Goal: Check status: Check status

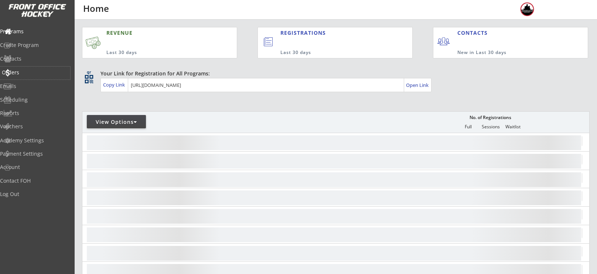
click at [27, 76] on div "Orders" at bounding box center [35, 72] width 70 height 13
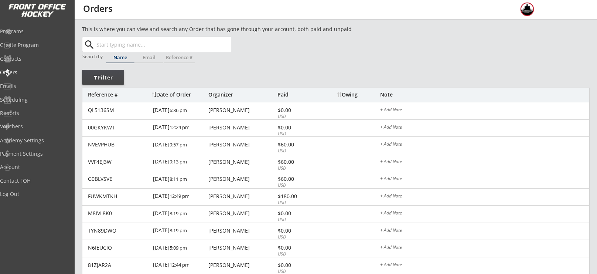
click at [151, 44] on input "text" at bounding box center [163, 44] width 136 height 15
type input "ran"
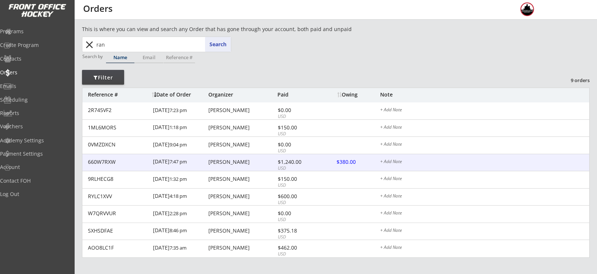
click at [217, 161] on div "[PERSON_NAME]" at bounding box center [241, 161] width 67 height 5
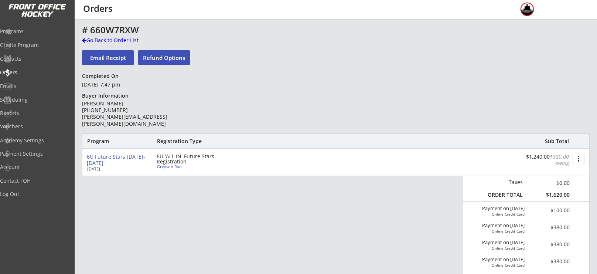
click at [176, 168] on div "Greyson Ran" at bounding box center [198, 166] width 82 height 4
select select ""Youth XS""
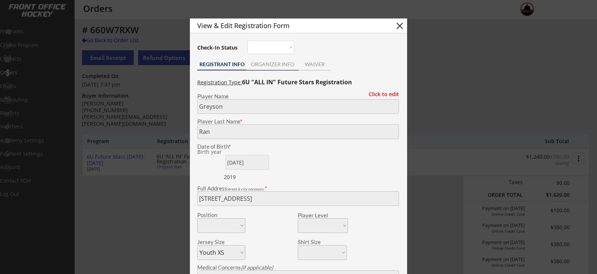
click at [270, 65] on div "ORGANIZER INFO" at bounding box center [272, 64] width 52 height 5
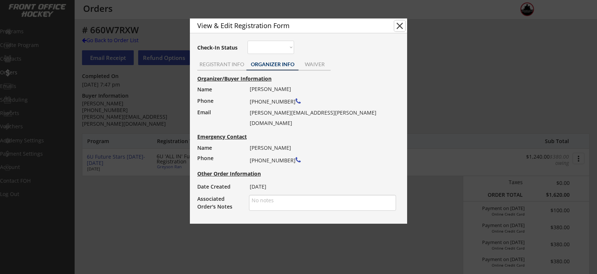
drag, startPoint x: 400, startPoint y: 23, endPoint x: 359, endPoint y: 86, distance: 75.5
click at [359, 86] on div "View & Edit Registration Form close Check-In Status Not here Present REGISTRANT…" at bounding box center [298, 120] width 217 height 205
click at [352, 92] on div "[PERSON_NAME] [PHONE_NUMBER] [PERSON_NAME][EMAIL_ADDRESS][PERSON_NAME][DOMAIN_N…" at bounding box center [320, 106] width 141 height 44
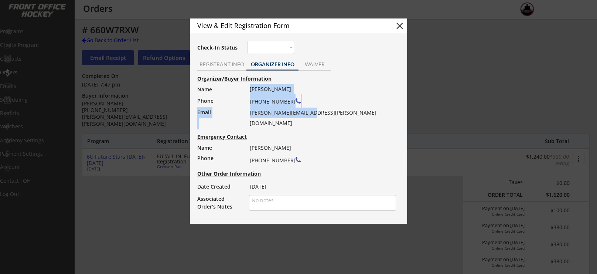
drag, startPoint x: 321, startPoint y: 111, endPoint x: 238, endPoint y: 110, distance: 83.4
click at [238, 110] on div "Name Phone Email [PERSON_NAME] [PHONE_NUMBER] [PERSON_NAME][EMAIL_ADDRESS][PERS…" at bounding box center [298, 106] width 210 height 45
click at [401, 24] on button "close" at bounding box center [399, 25] width 11 height 11
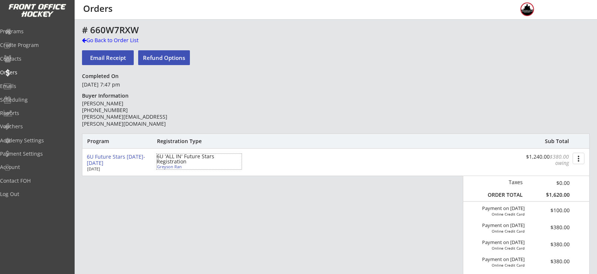
click at [166, 166] on div "Greyson Ran" at bounding box center [198, 166] width 82 height 4
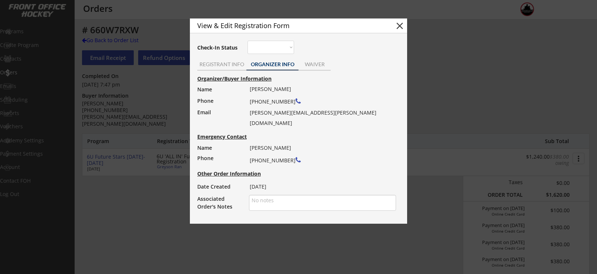
click at [402, 22] on button "close" at bounding box center [399, 25] width 11 height 11
